Goal: Task Accomplishment & Management: Use online tool/utility

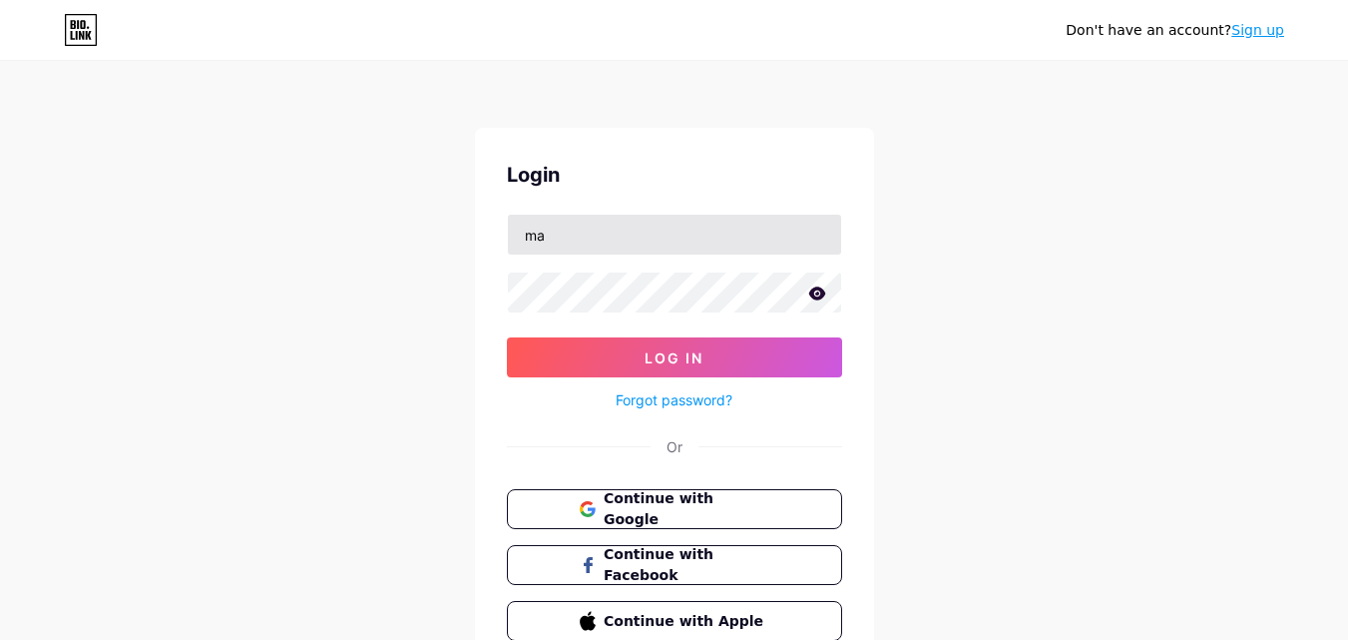
type input "[EMAIL_ADDRESS][DOMAIN_NAME]"
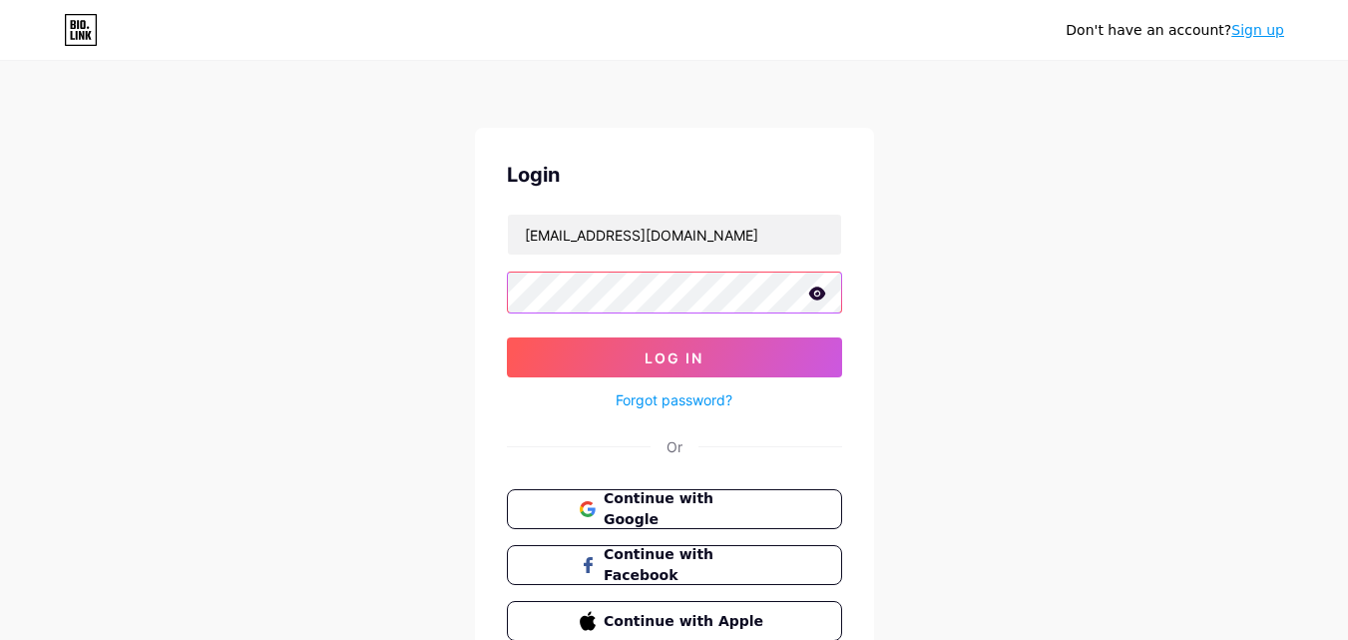
click at [507, 337] on button "Log In" at bounding box center [674, 357] width 335 height 40
click at [938, 239] on div "Don't have an account? Sign up Login [EMAIL_ADDRESS][DOMAIN_NAME] Log In Forgot…" at bounding box center [674, 368] width 1348 height 737
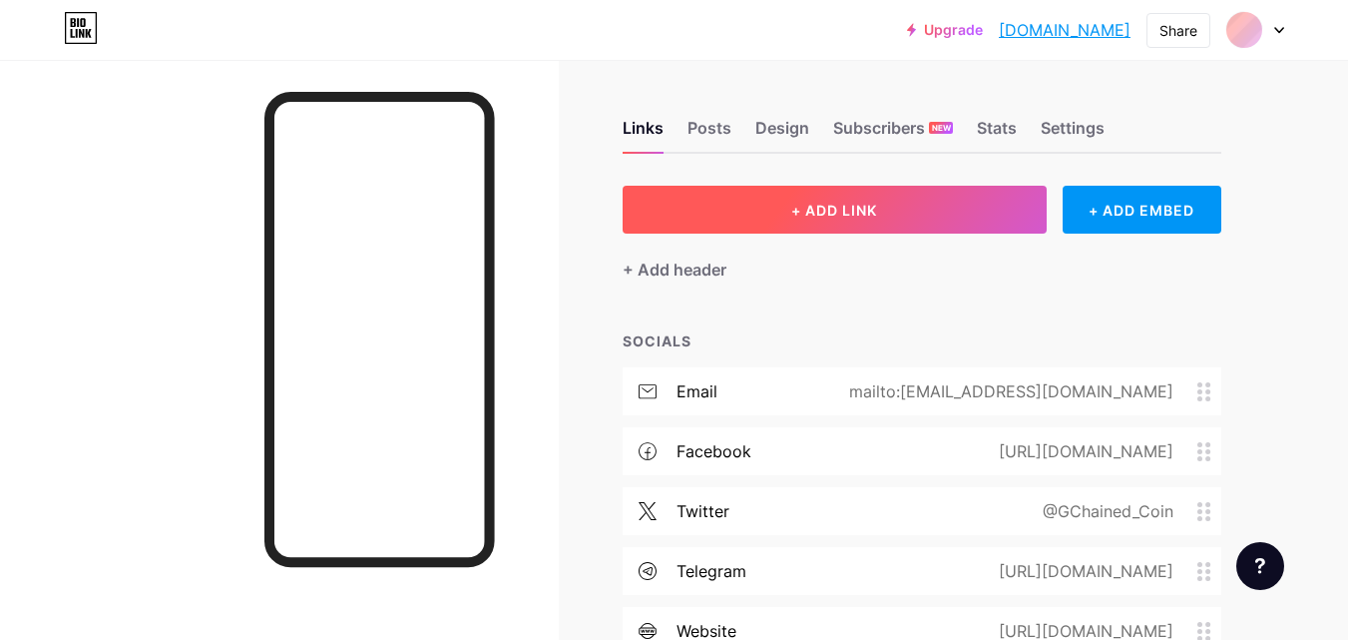
click at [920, 219] on button "+ ADD LINK" at bounding box center [835, 210] width 424 height 48
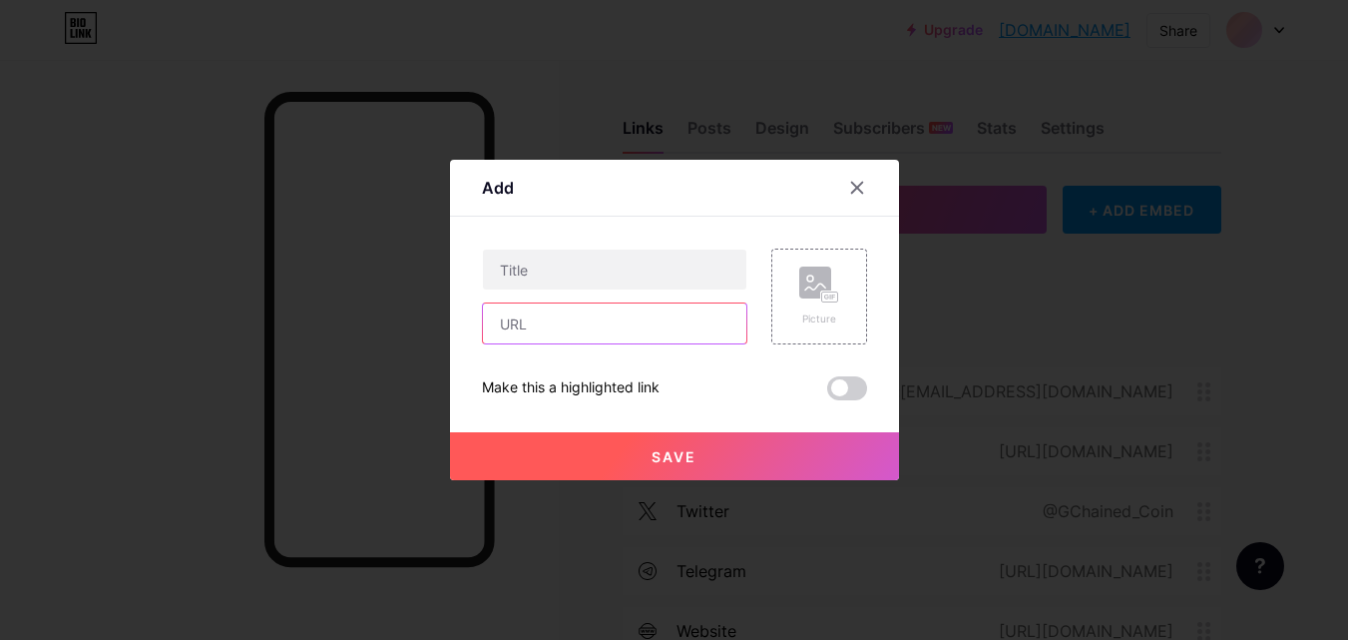
click at [655, 322] on input "text" at bounding box center [614, 323] width 263 height 40
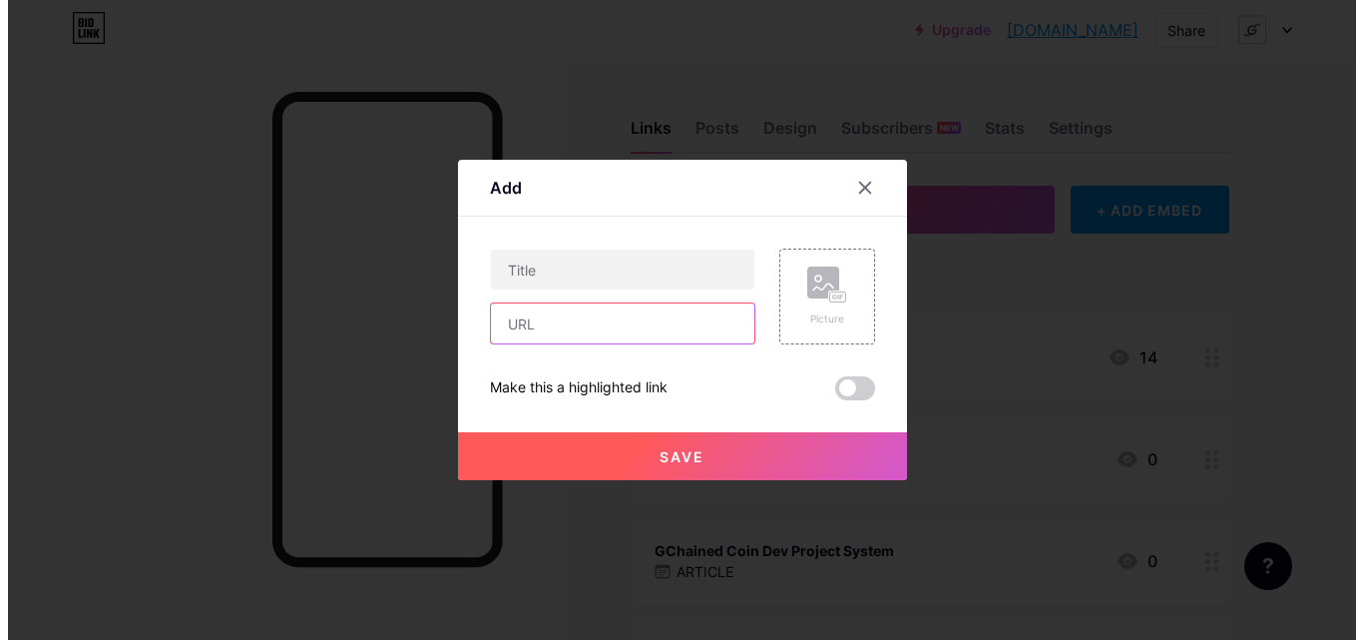
paste input "[DOMAIN_NAME][URL]"
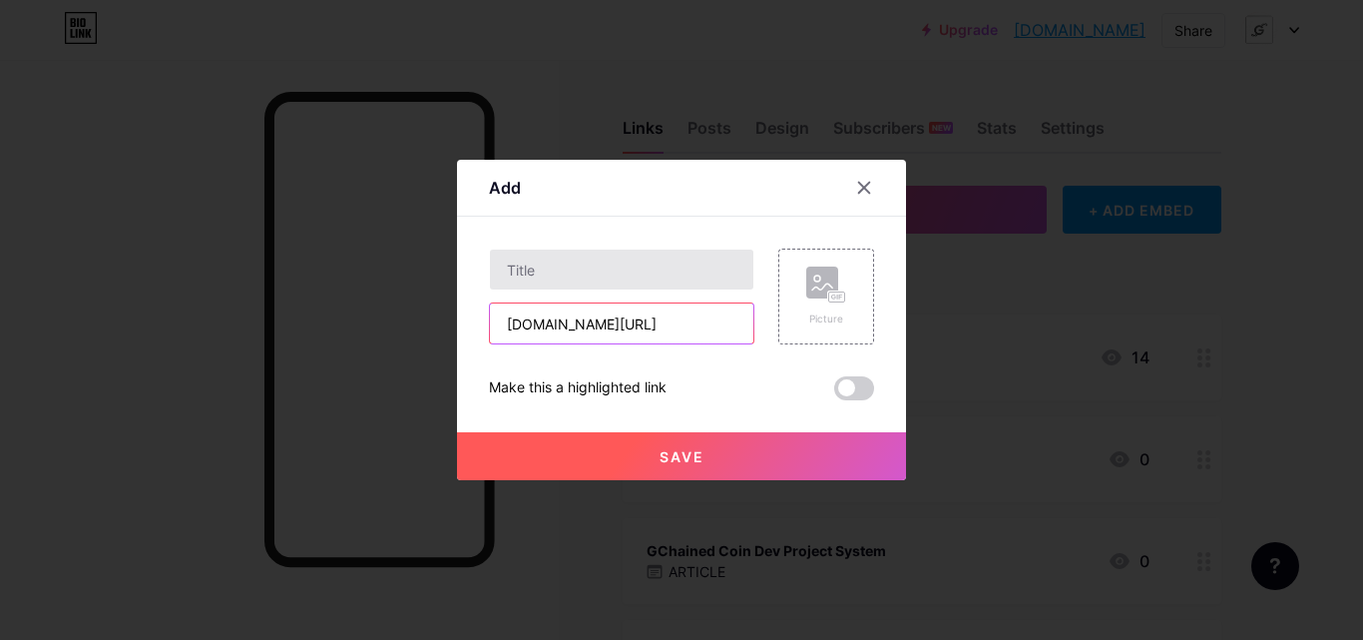
scroll to position [0, 73]
type input "[DOMAIN_NAME][URL]"
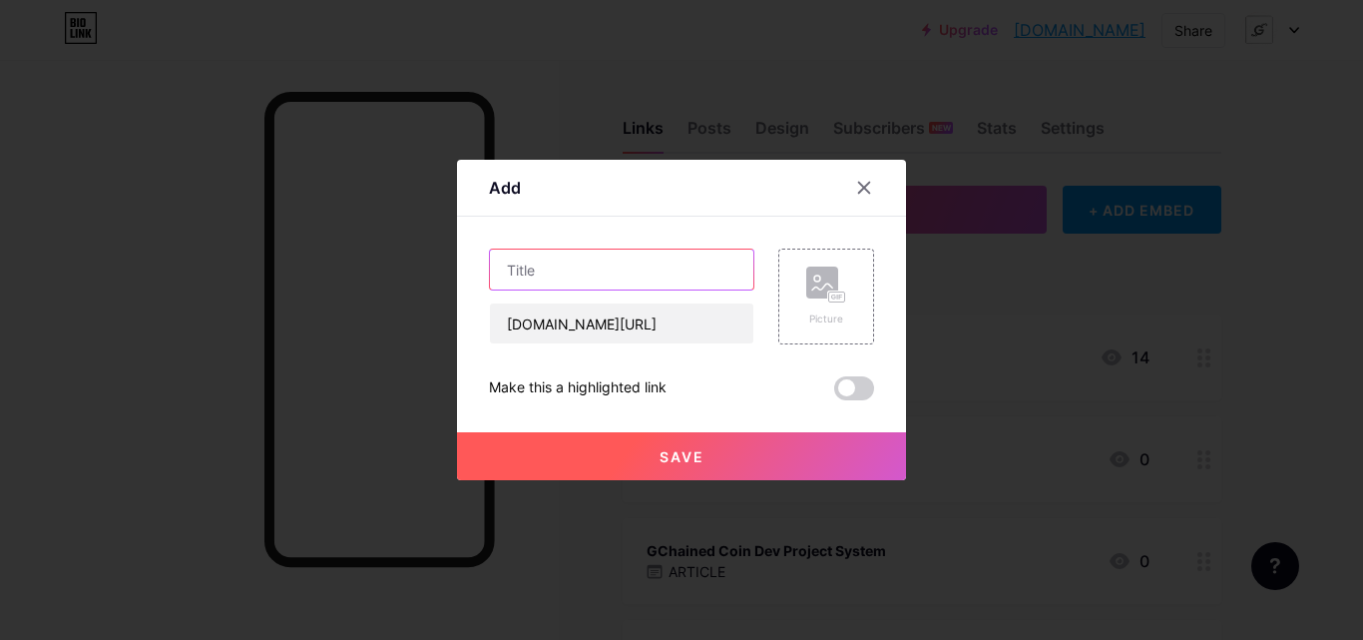
click at [646, 268] on input "text" at bounding box center [621, 270] width 263 height 40
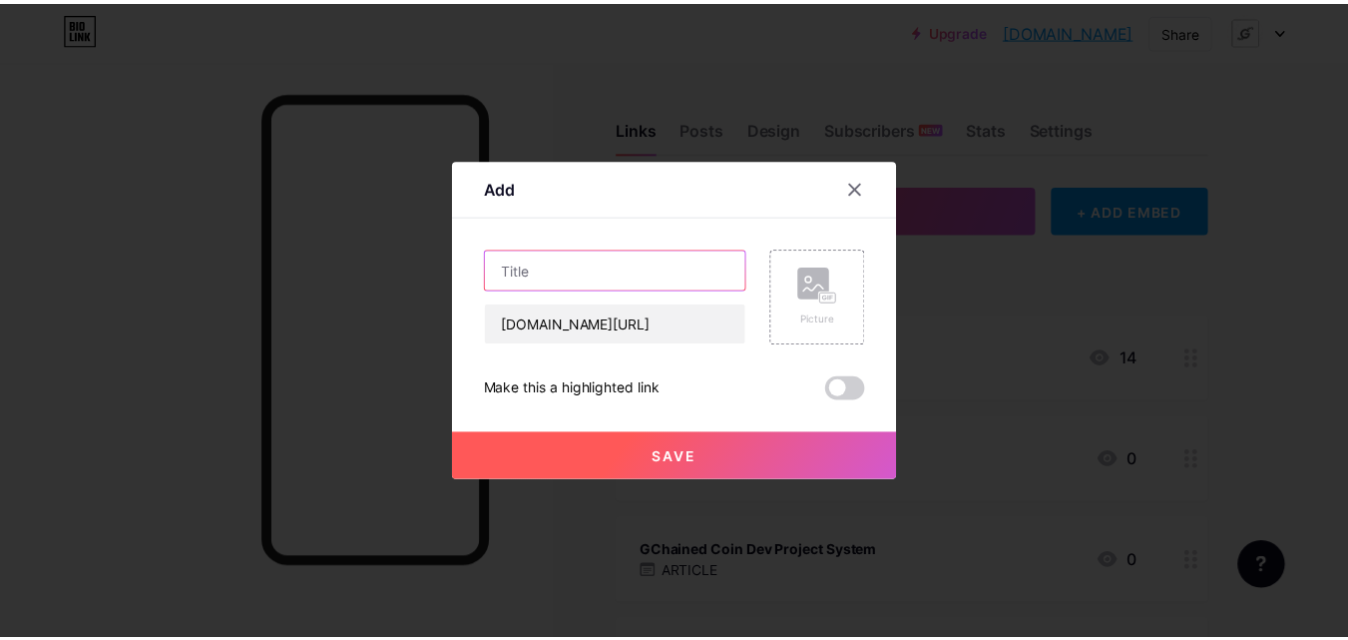
scroll to position [0, 0]
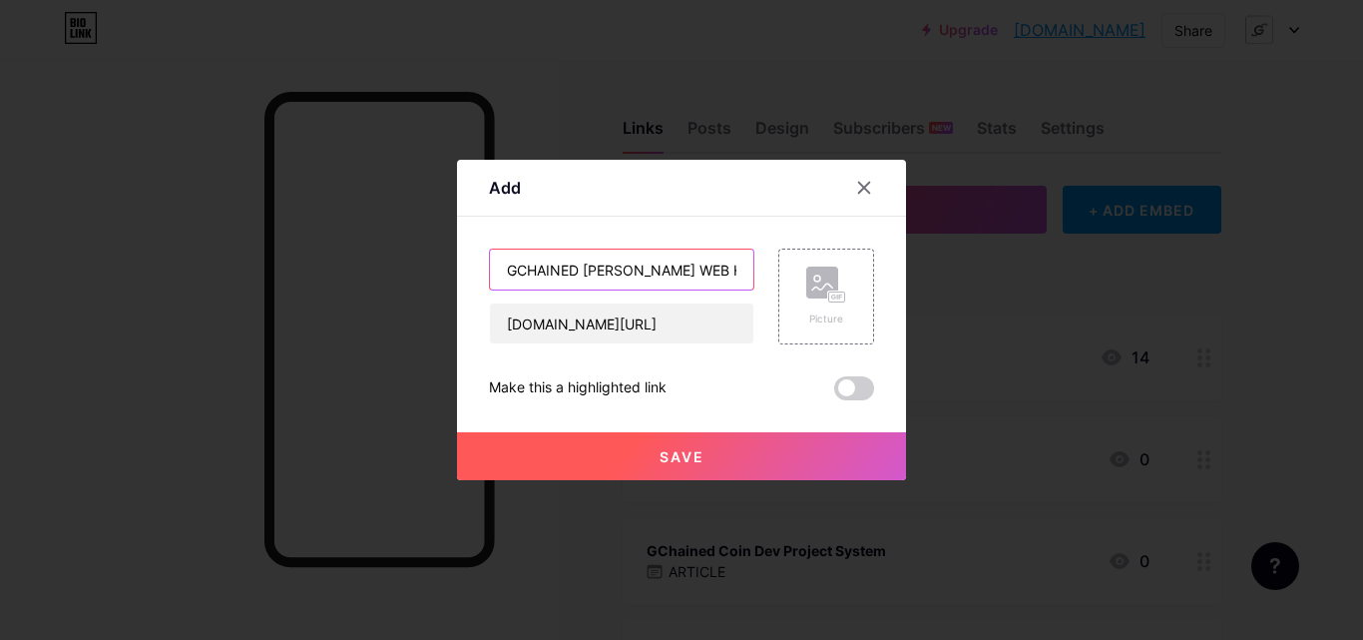
type input "GCHAINED [PERSON_NAME] WEB HOSTING"
click at [690, 453] on span "Save" at bounding box center [682, 456] width 45 height 17
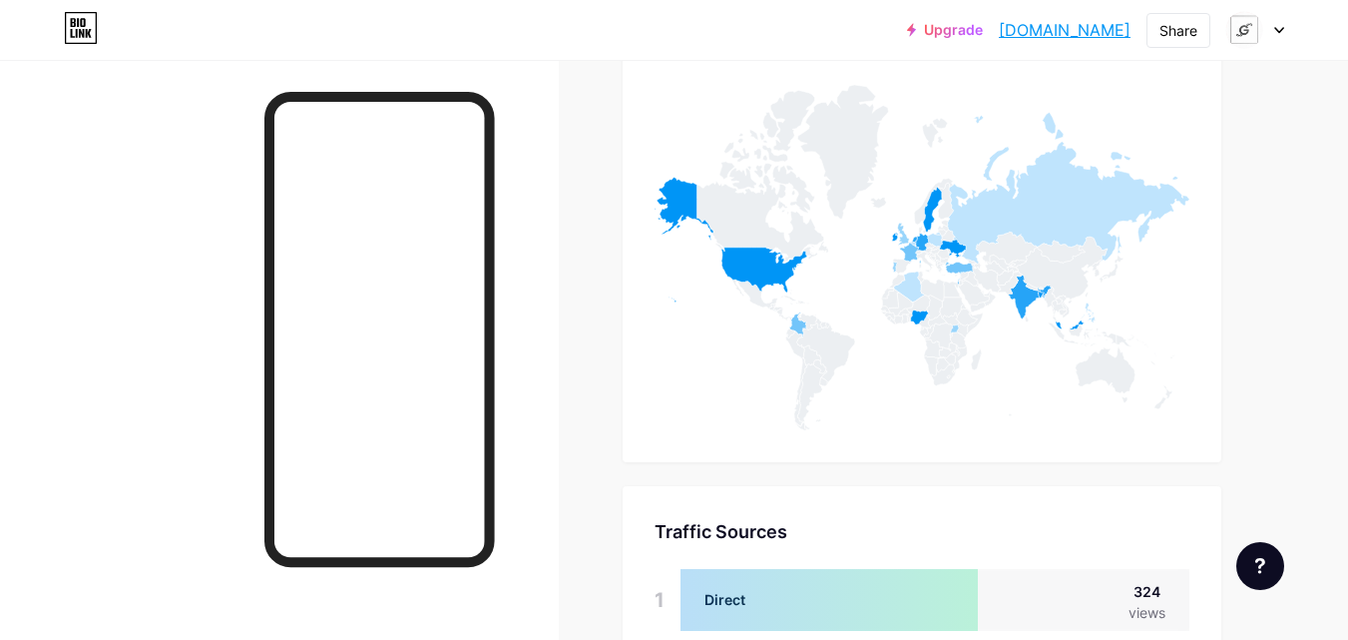
scroll to position [8206, 0]
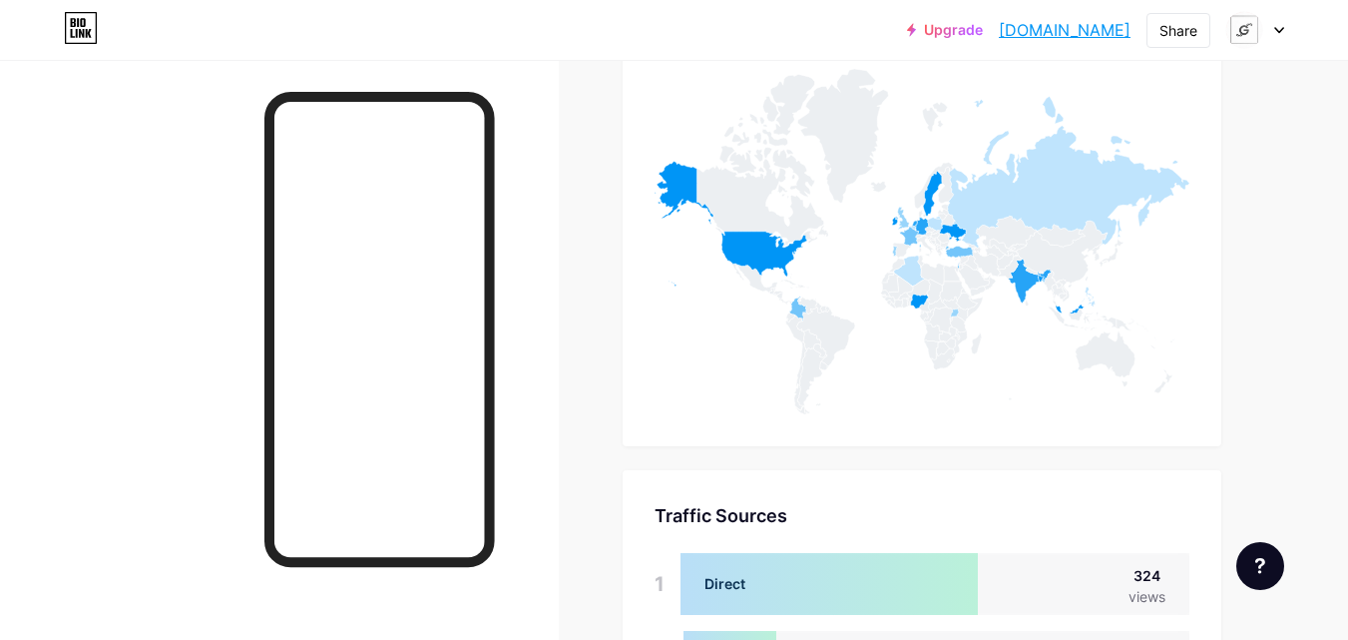
click at [1276, 36] on div at bounding box center [1256, 30] width 58 height 36
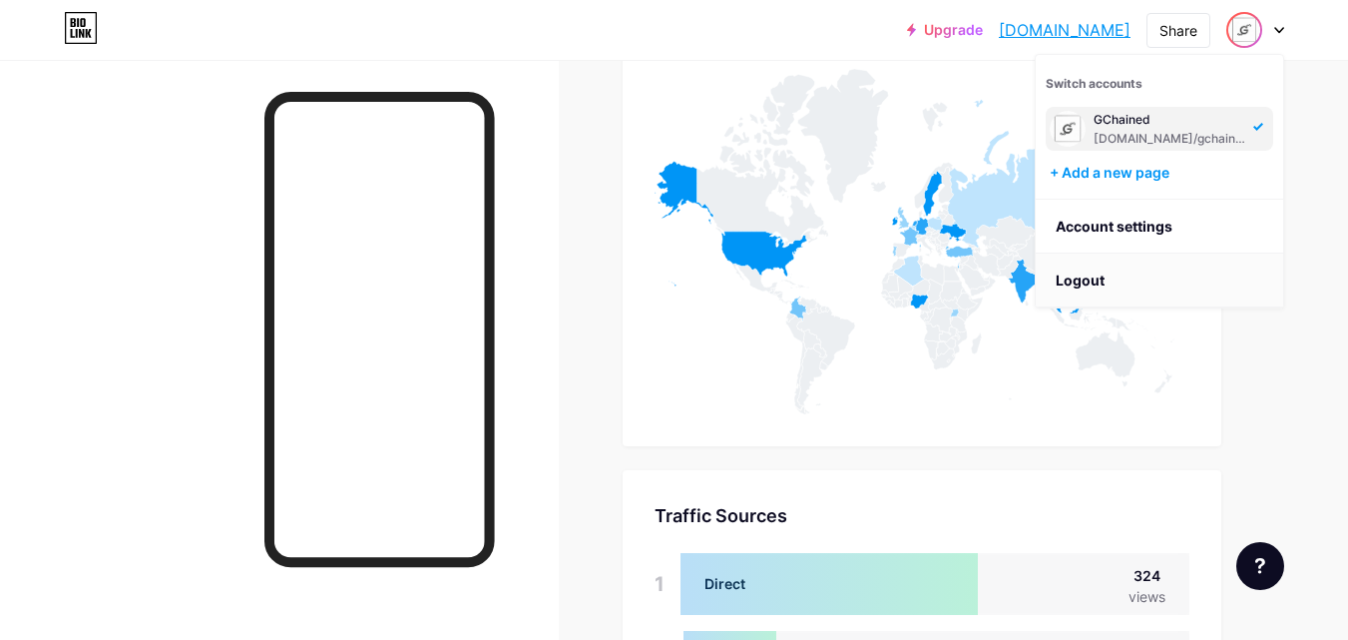
click at [1141, 270] on li "Logout" at bounding box center [1160, 281] width 248 height 54
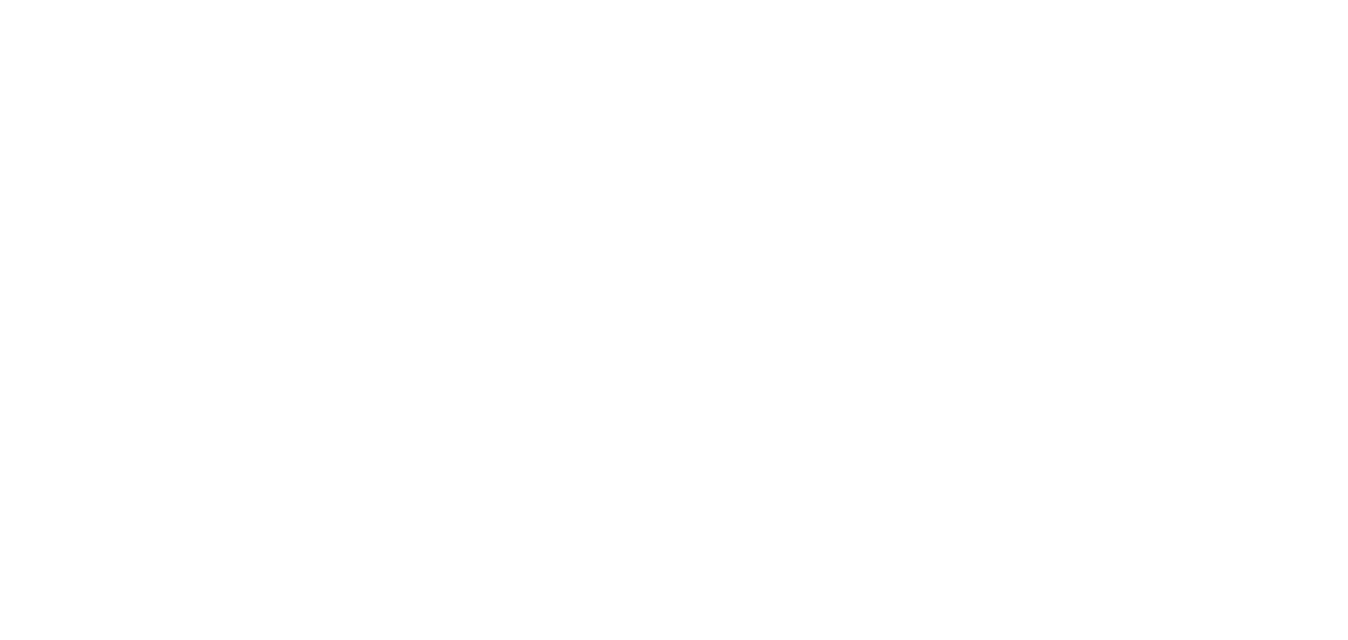
scroll to position [0, 0]
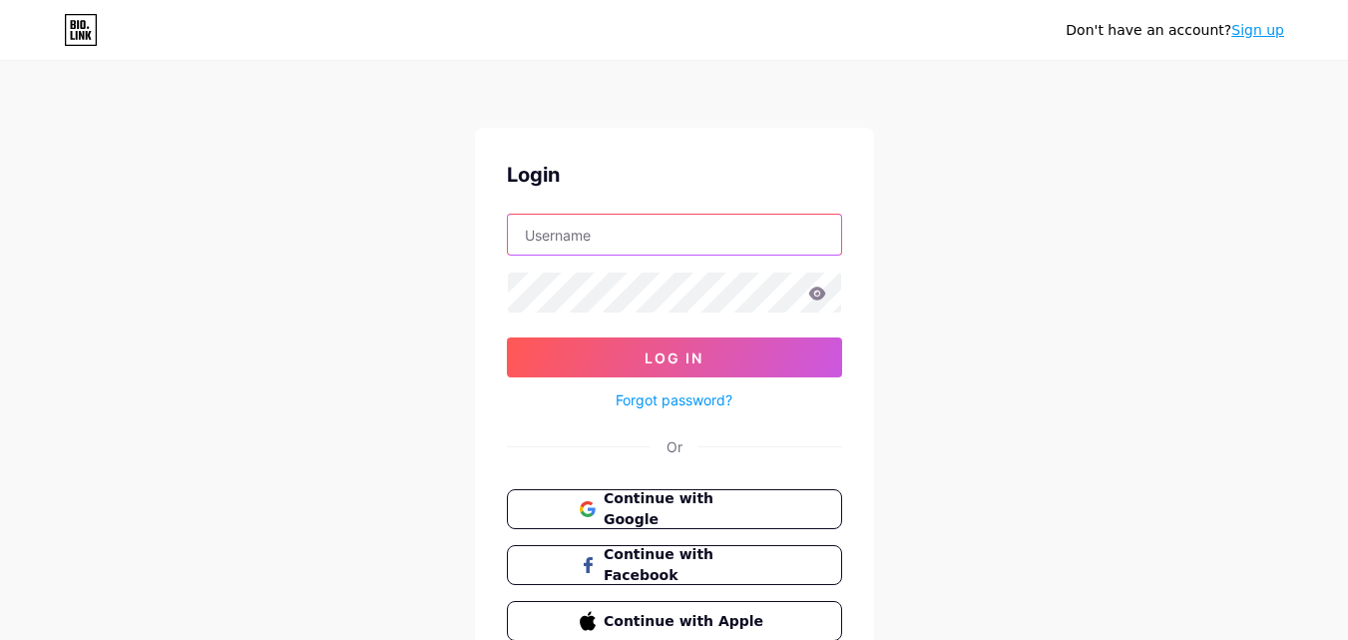
type input "[EMAIL_ADDRESS][DOMAIN_NAME]"
